Goal: Navigation & Orientation: Understand site structure

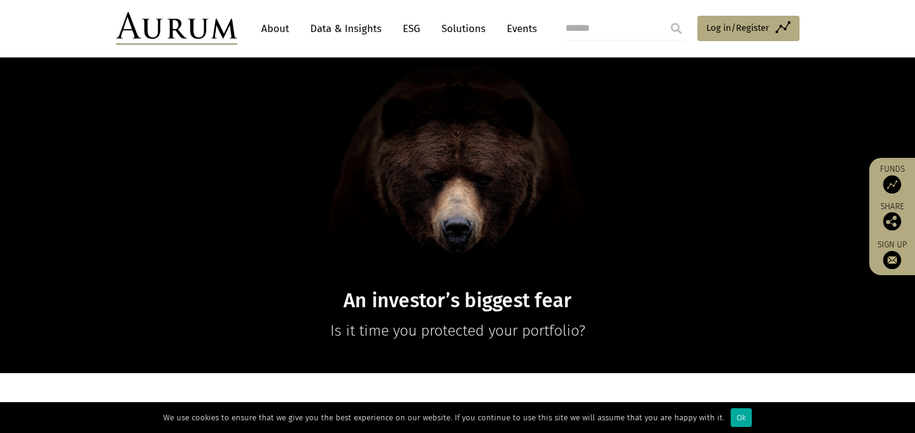
scroll to position [70, 0]
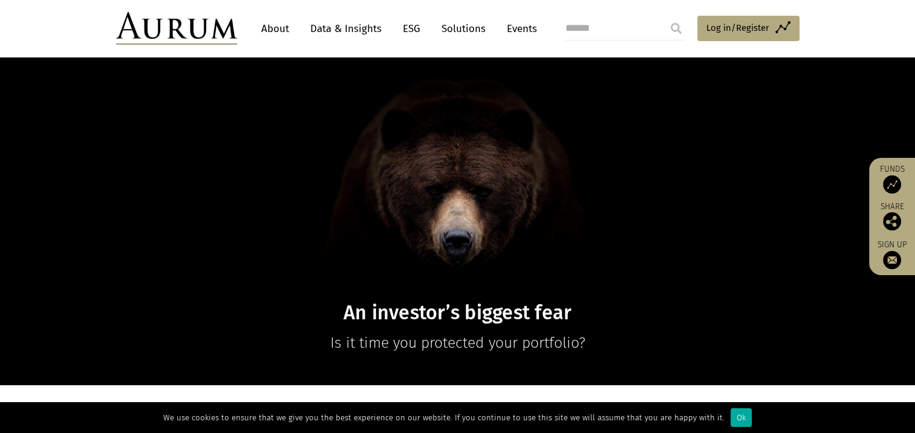
click at [349, 27] on link "Data & Insights" at bounding box center [345, 29] width 83 height 22
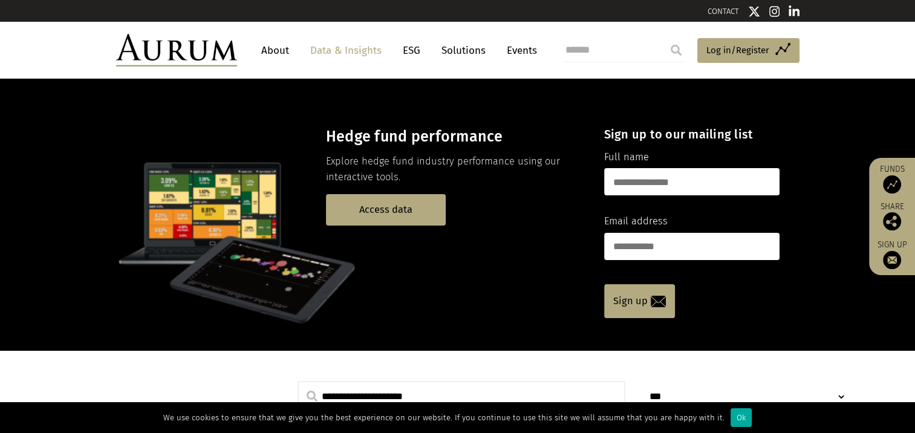
click at [273, 51] on link "About" at bounding box center [275, 50] width 40 height 22
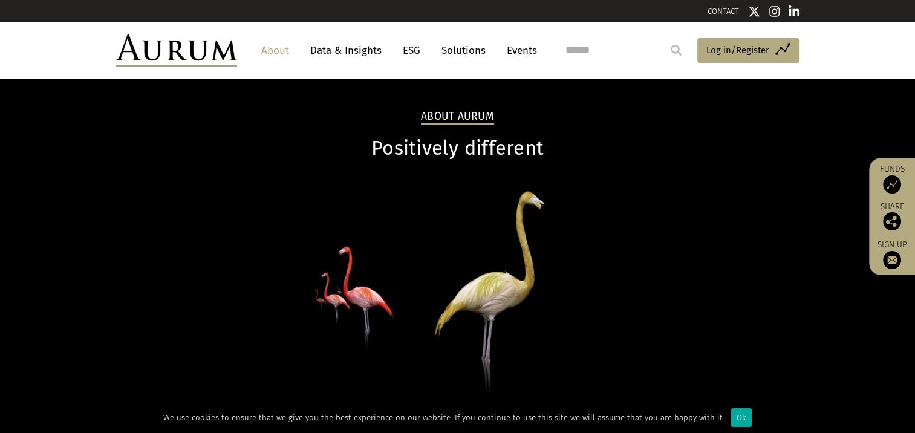
click at [413, 51] on link "ESG" at bounding box center [412, 50] width 30 height 22
